Goal: Task Accomplishment & Management: Complete application form

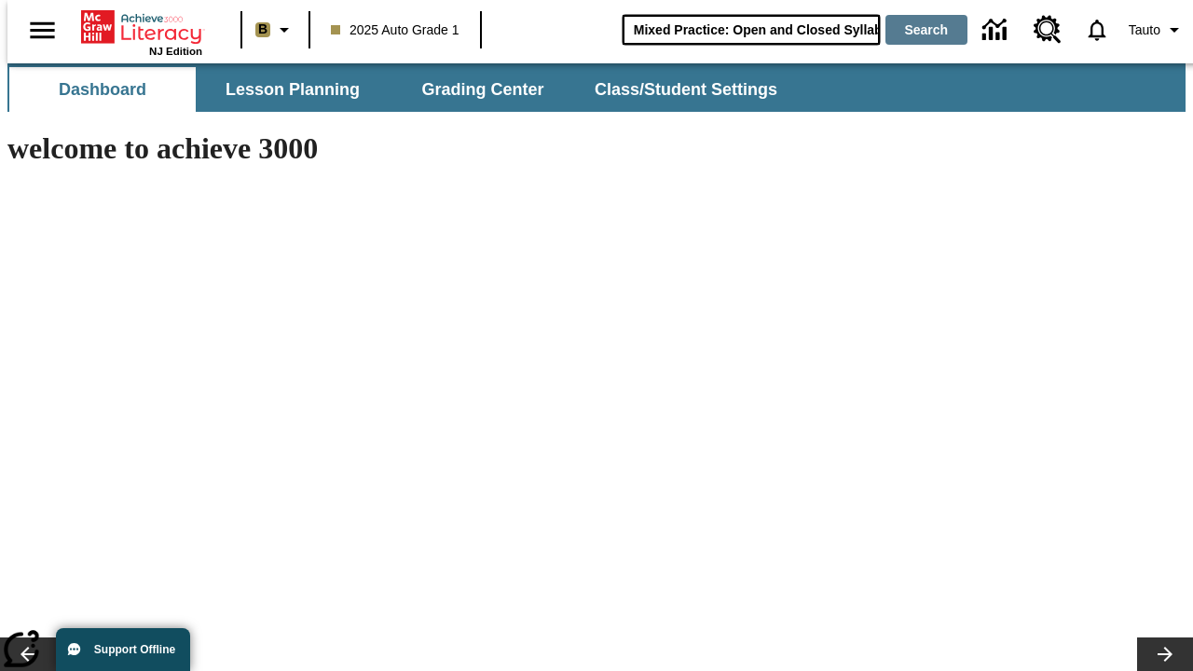
type input "Mixed Practice: Open and Closed Syllables"
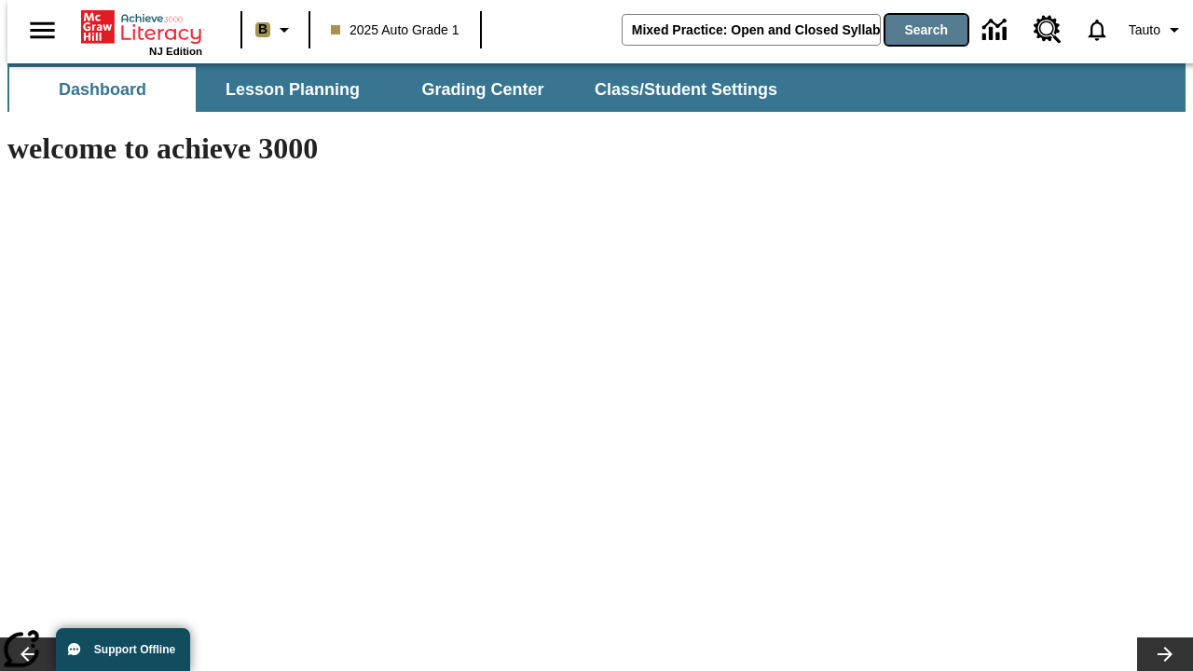
click at [915, 30] on button "Search" at bounding box center [926, 30] width 82 height 30
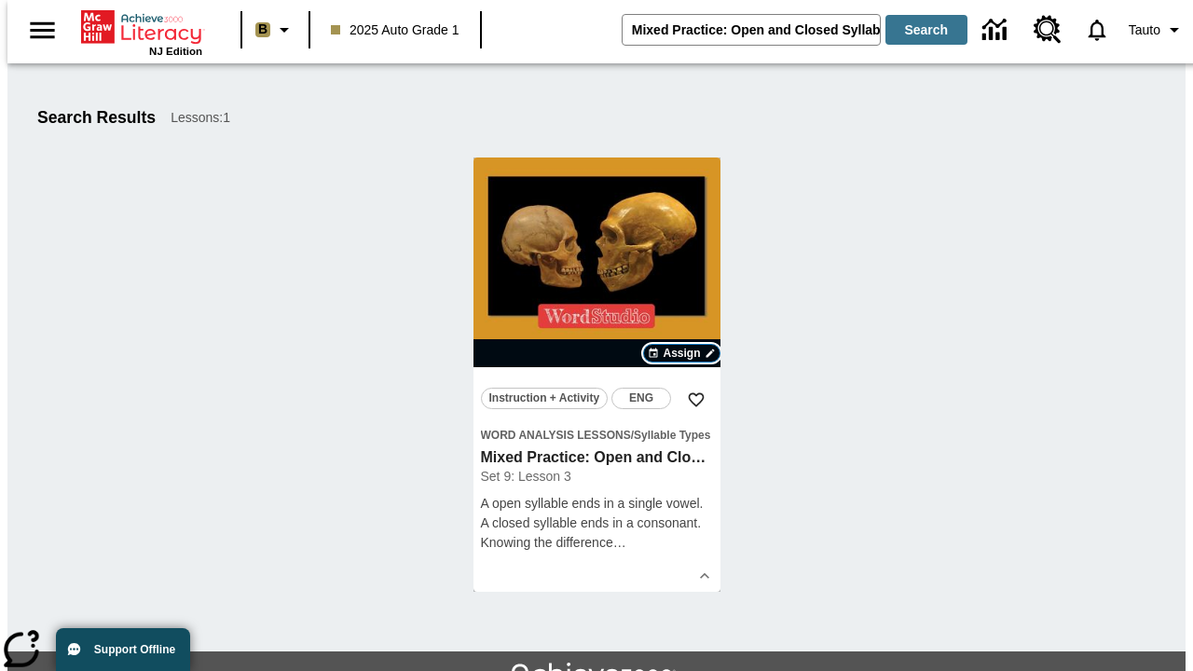
click at [682, 353] on span "Assign" at bounding box center [680, 353] width 37 height 17
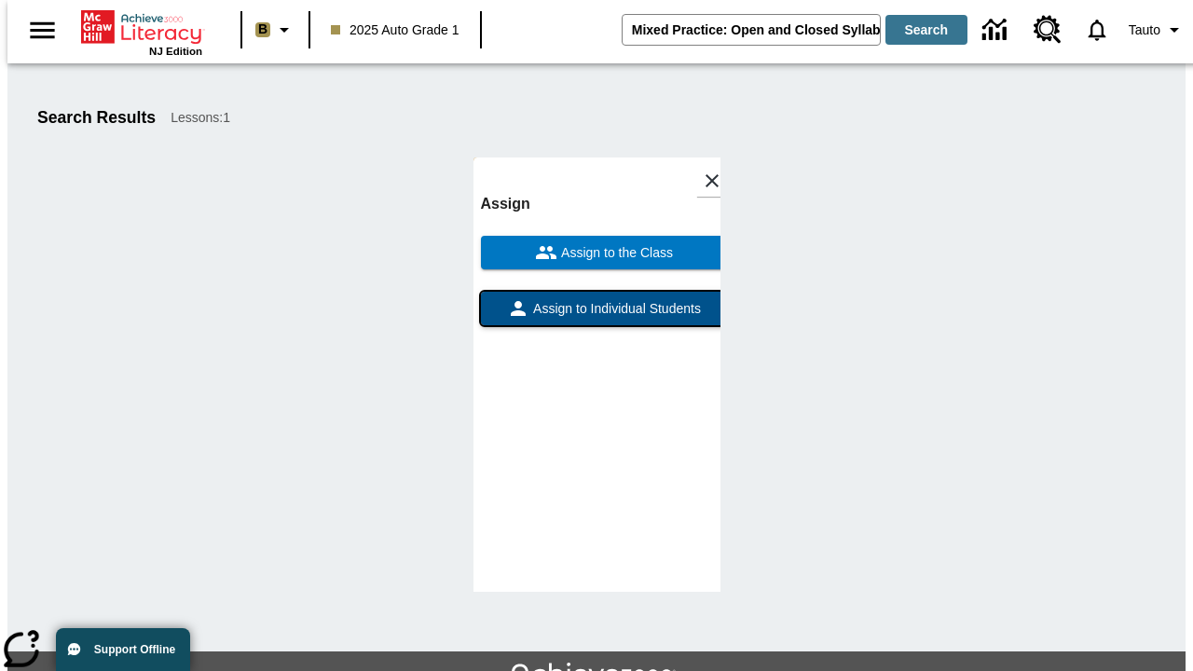
click at [596, 317] on span "Assign to Individual Students" at bounding box center [614, 309] width 171 height 20
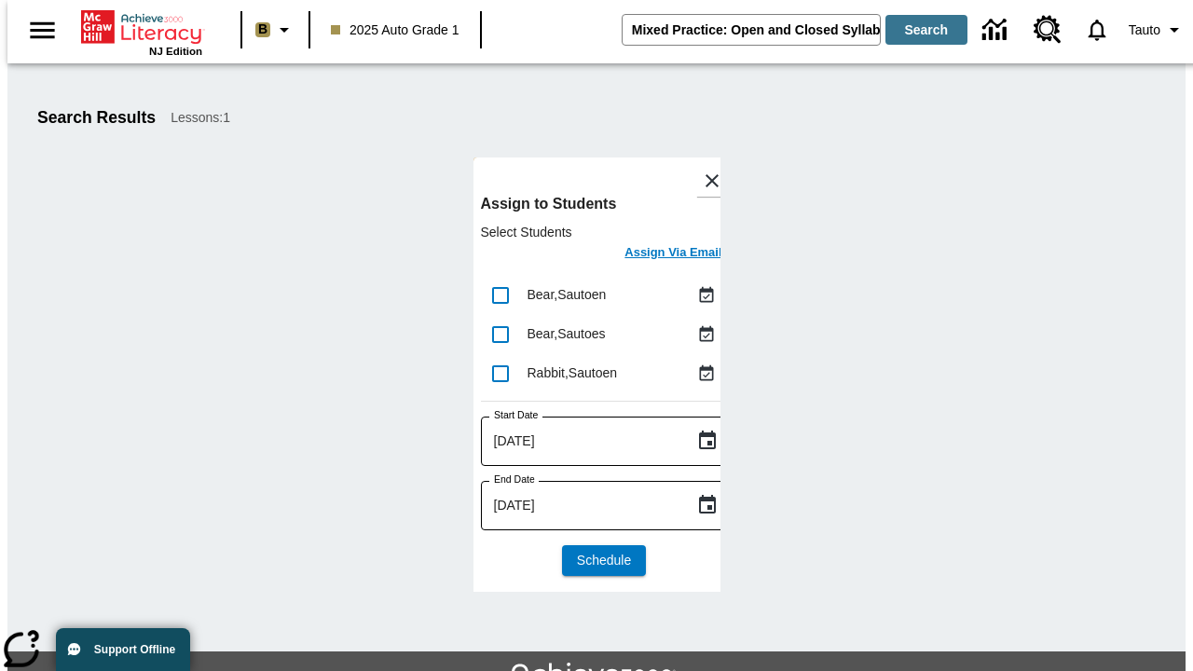
click at [499, 294] on input "lesson details" at bounding box center [500, 295] width 39 height 39
checkbox input "true"
click at [499, 334] on input "lesson details" at bounding box center [500, 334] width 39 height 39
checkbox input "true"
click at [499, 373] on input "lesson details" at bounding box center [500, 373] width 39 height 39
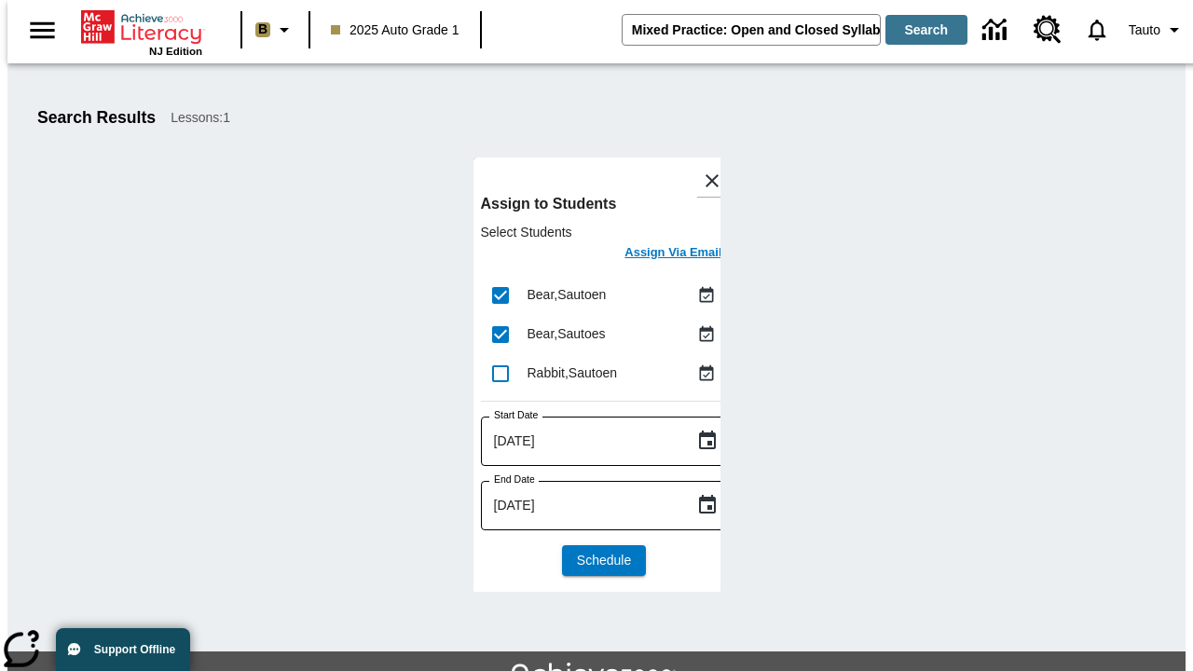
checkbox input "true"
click at [696, 441] on icon "Choose date, selected date is Sep 15, 2025" at bounding box center [707, 441] width 22 height 22
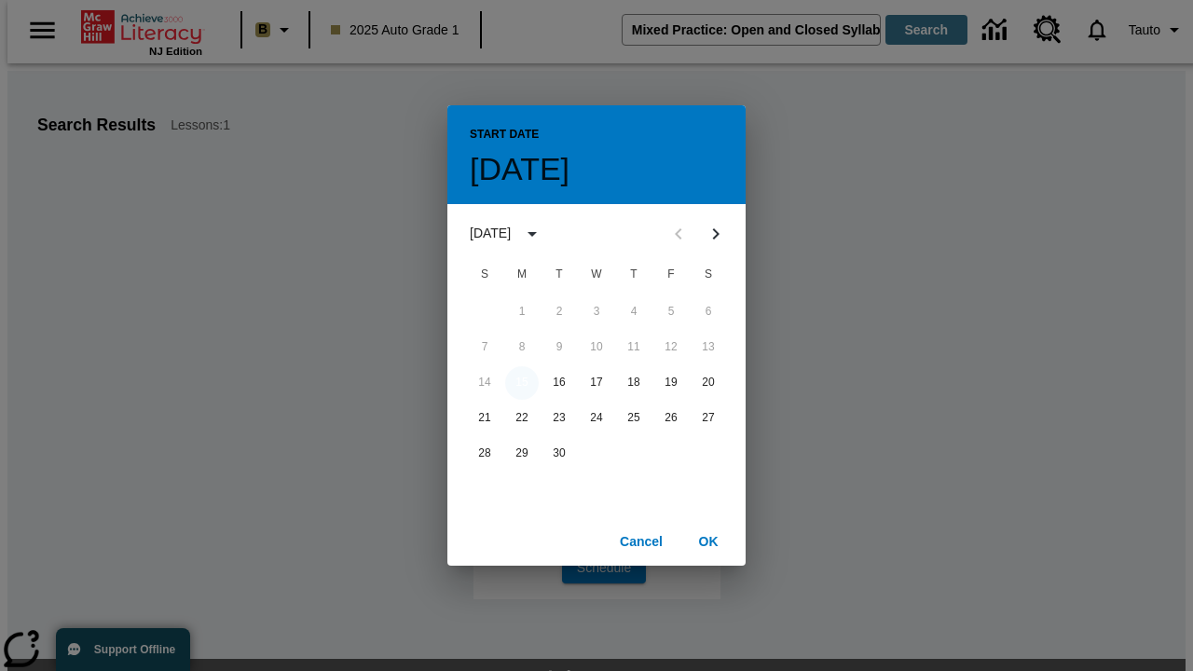
click at [522, 382] on button "15" at bounding box center [522, 383] width 34 height 34
click at [708, 540] on button "OK" at bounding box center [708, 542] width 60 height 34
